Goal: Task Accomplishment & Management: Complete application form

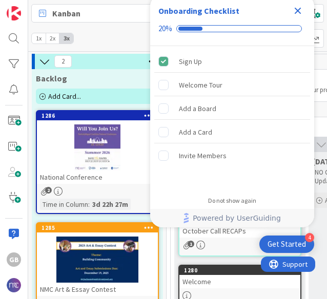
click at [299, 5] on icon "Close Checklist" at bounding box center [297, 11] width 12 height 12
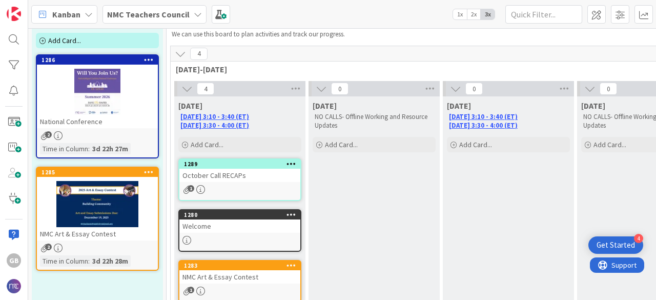
scroll to position [32, 0]
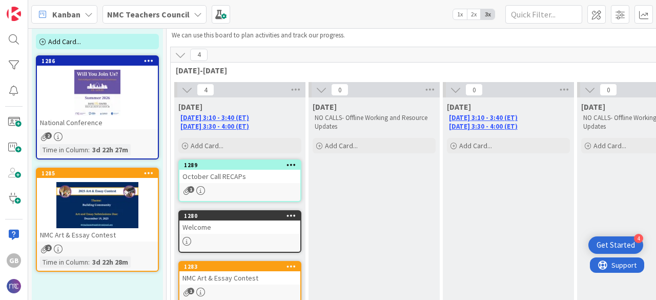
click at [181, 13] on b "NMC Teachers Council" at bounding box center [148, 14] width 82 height 10
